Goal: Find specific page/section: Find specific page/section

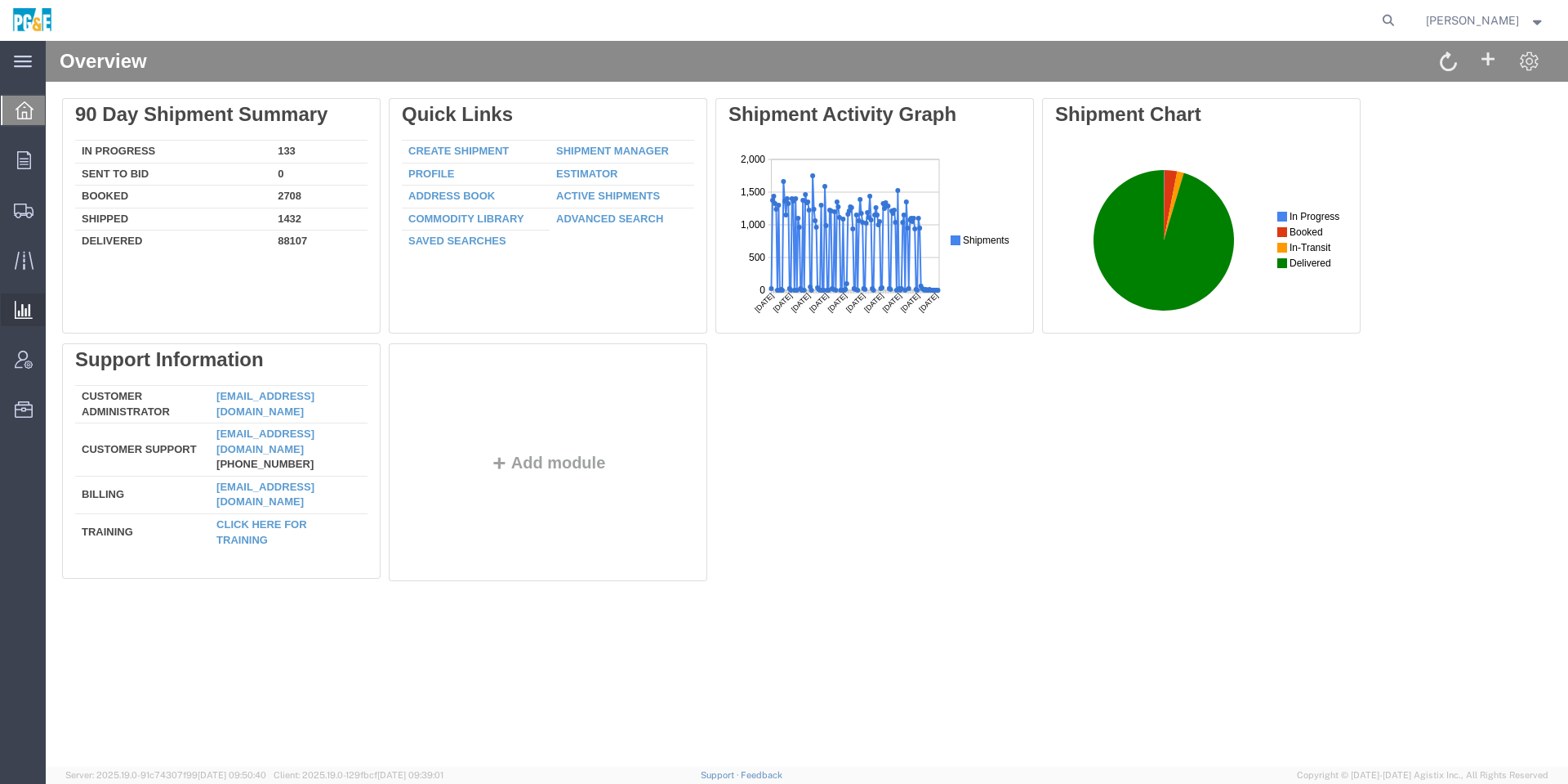
click at [0, 0] on span "Analyses" at bounding box center [0, 0] width 0 height 0
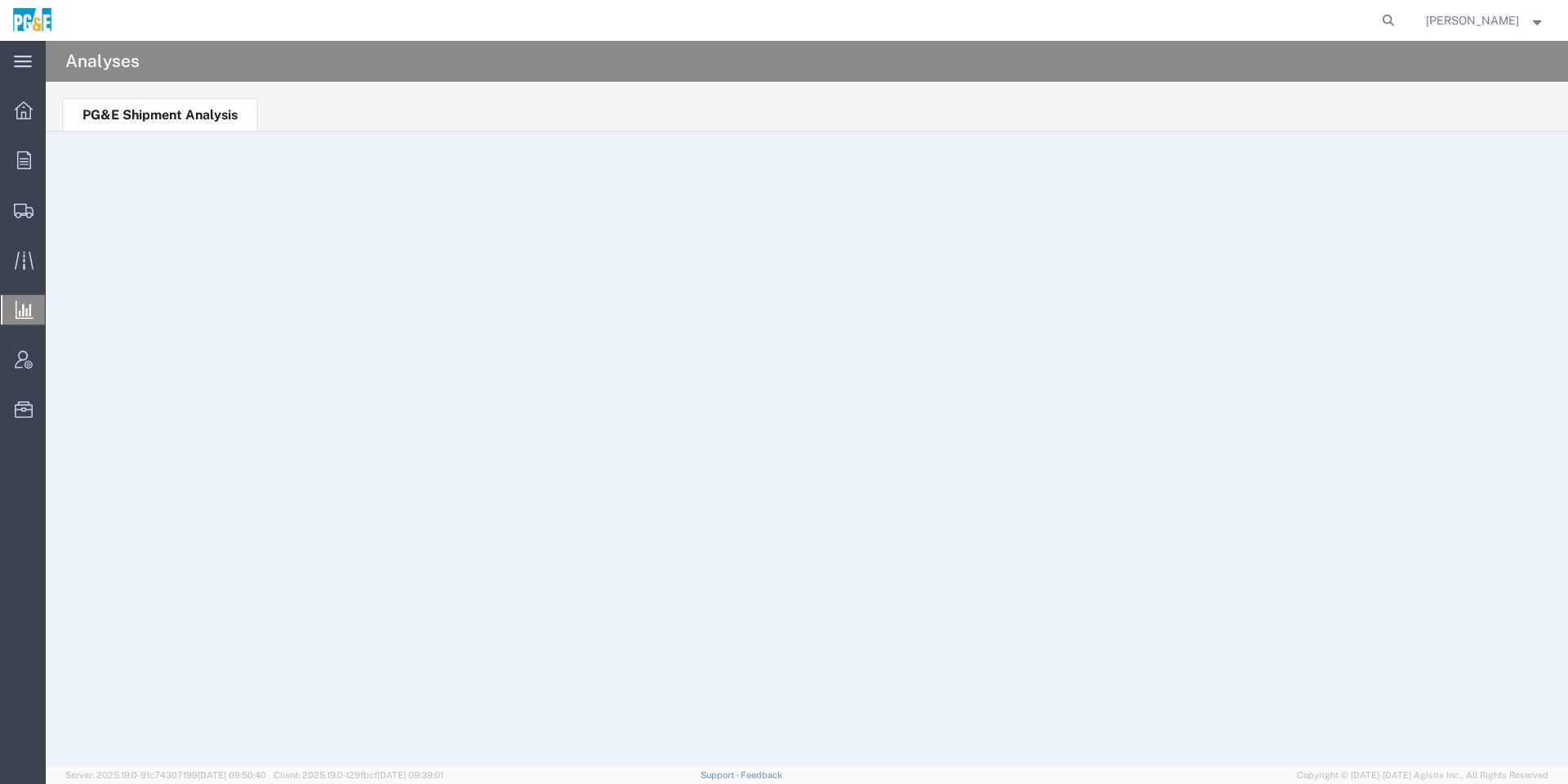
click at [1153, 82] on ul "PG&E Shipment Analysis" at bounding box center [807, 106] width 1522 height 50
click at [1471, 27] on span "James Henderson" at bounding box center [1472, 20] width 93 height 18
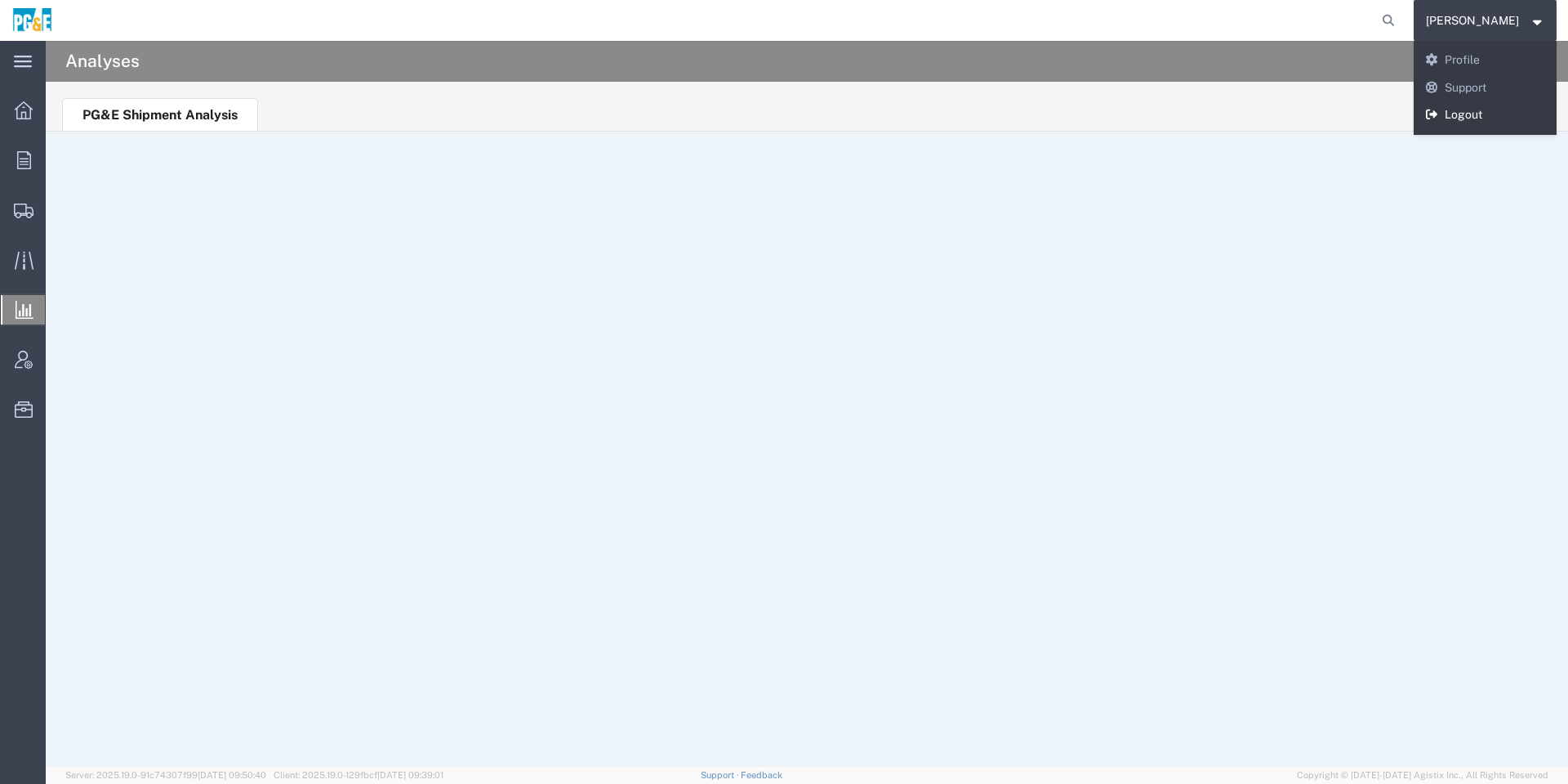
click at [1454, 110] on link "Logout" at bounding box center [1485, 115] width 144 height 28
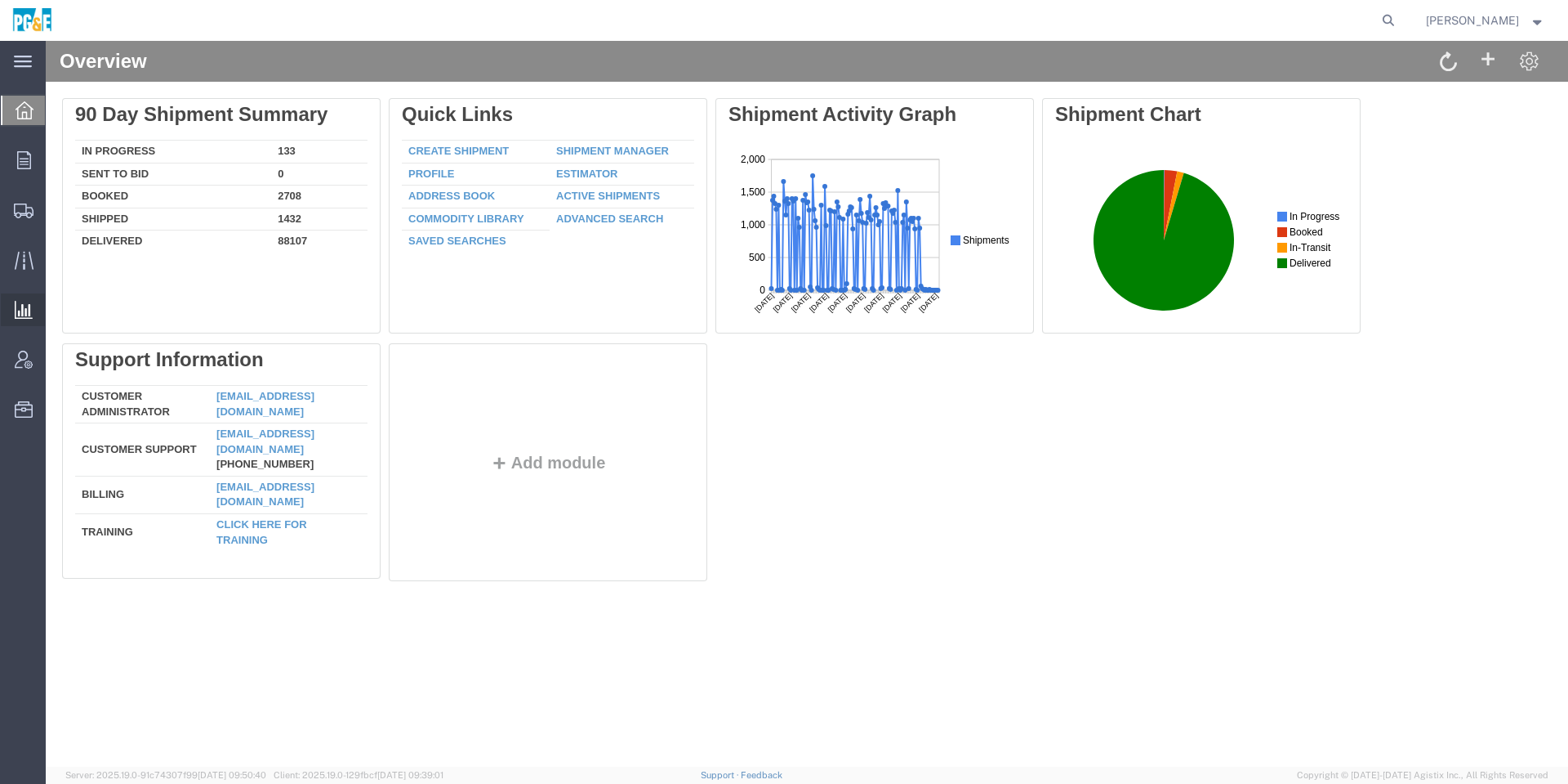
click at [0, 0] on span "Analyses" at bounding box center [0, 0] width 0 height 0
